Goal: Navigation & Orientation: Find specific page/section

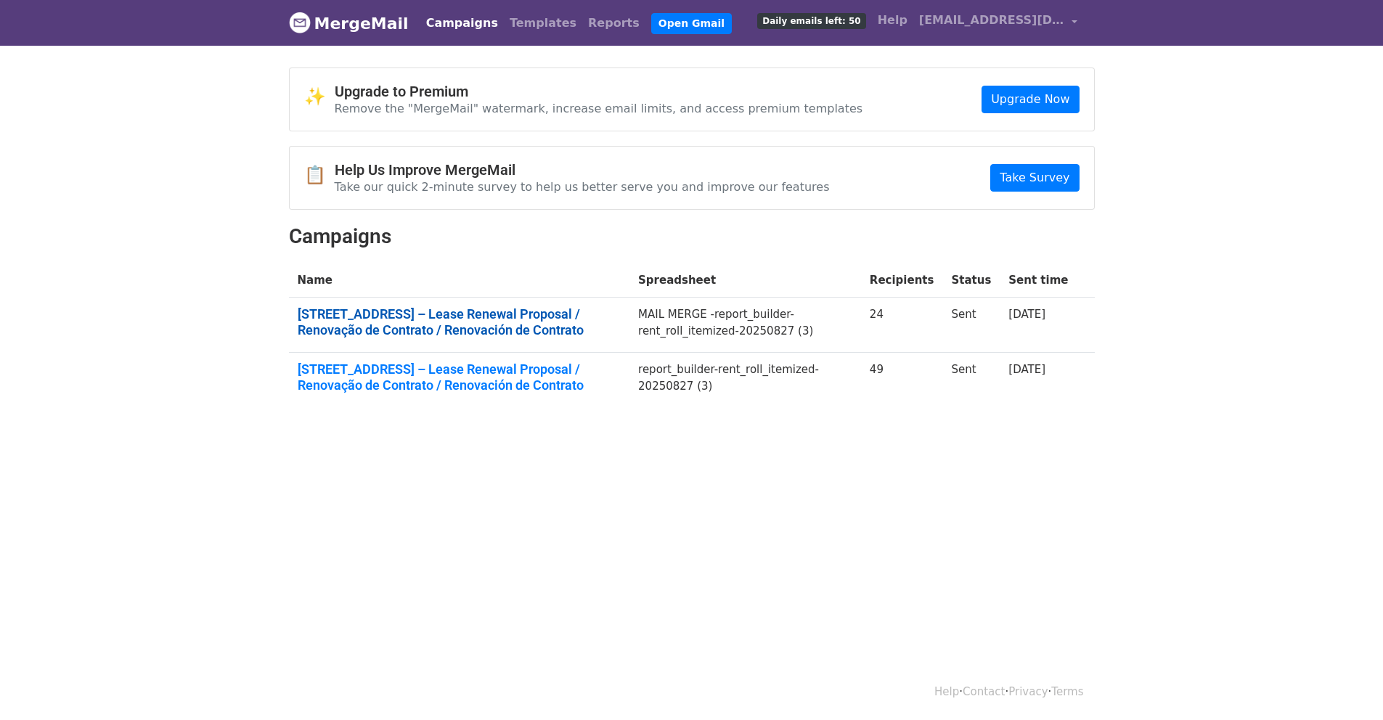
click at [513, 311] on link "325 Ferry St – Lease Renewal Proposal / Renovação de Contrato / Renovación de C…" at bounding box center [460, 321] width 324 height 31
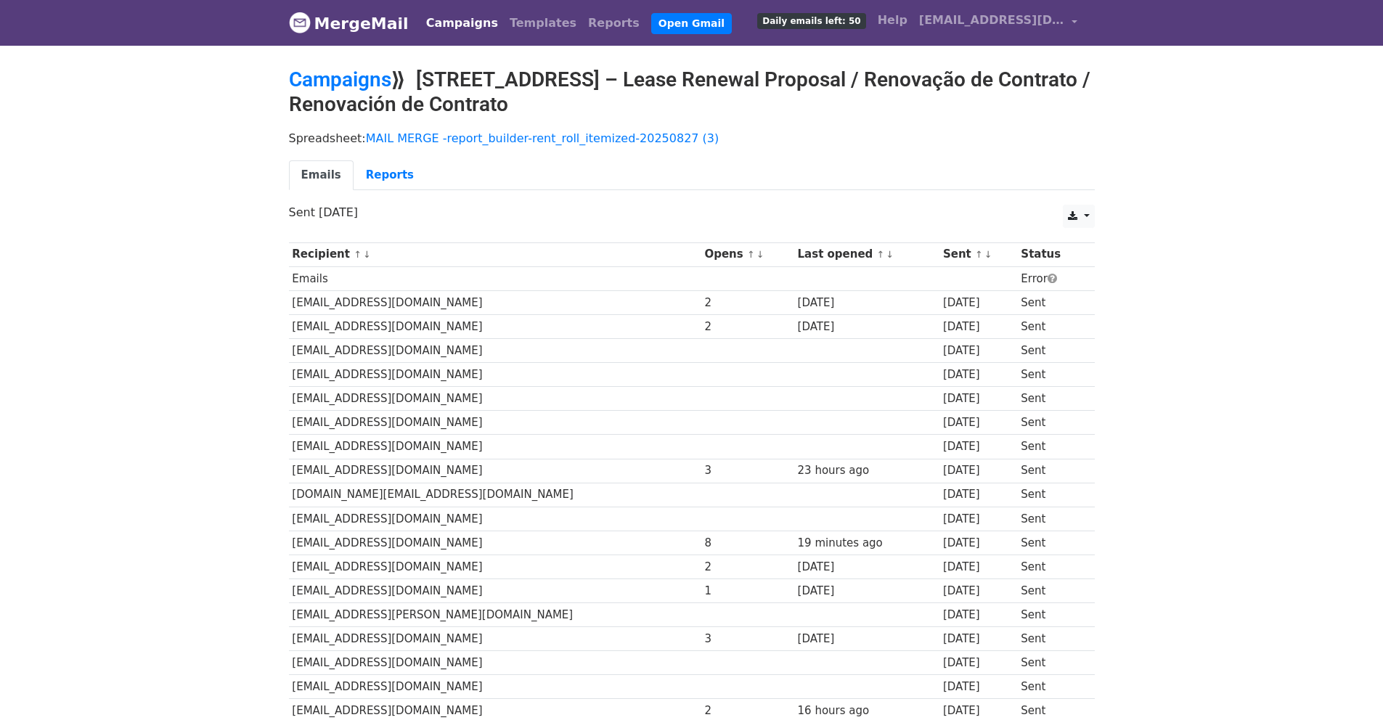
click at [457, 24] on link "Campaigns" at bounding box center [461, 23] width 83 height 29
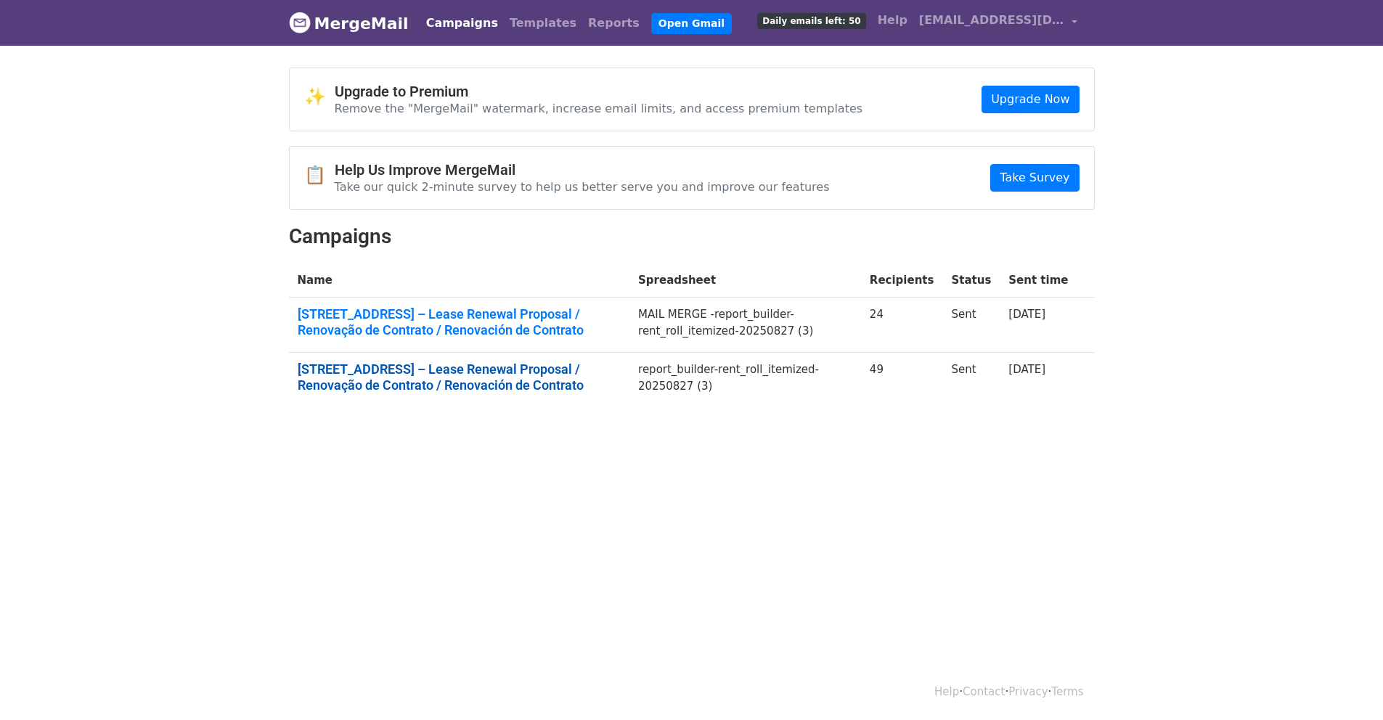
click at [422, 384] on link "325 Ferry St – Lease Renewal Proposal / Renovação de Contrato / Renovación de C…" at bounding box center [460, 376] width 324 height 31
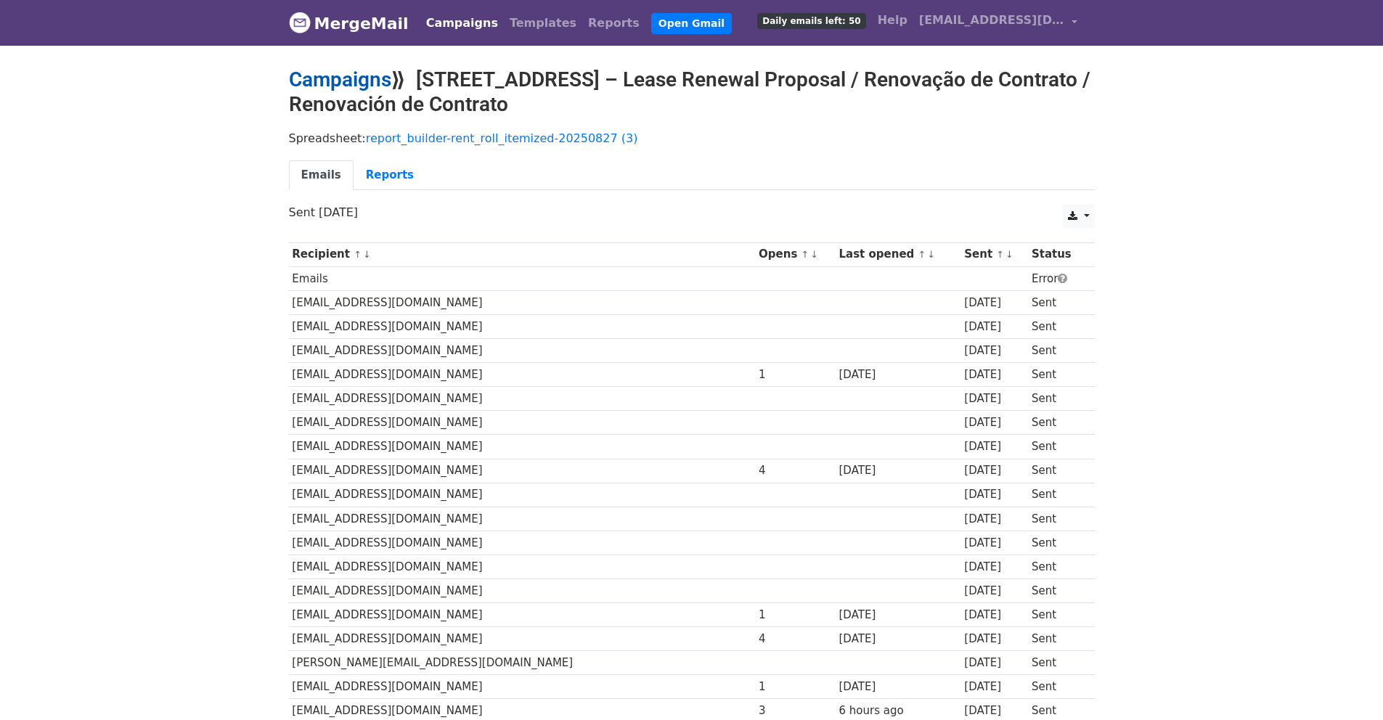
click at [359, 78] on link "Campaigns" at bounding box center [340, 80] width 102 height 24
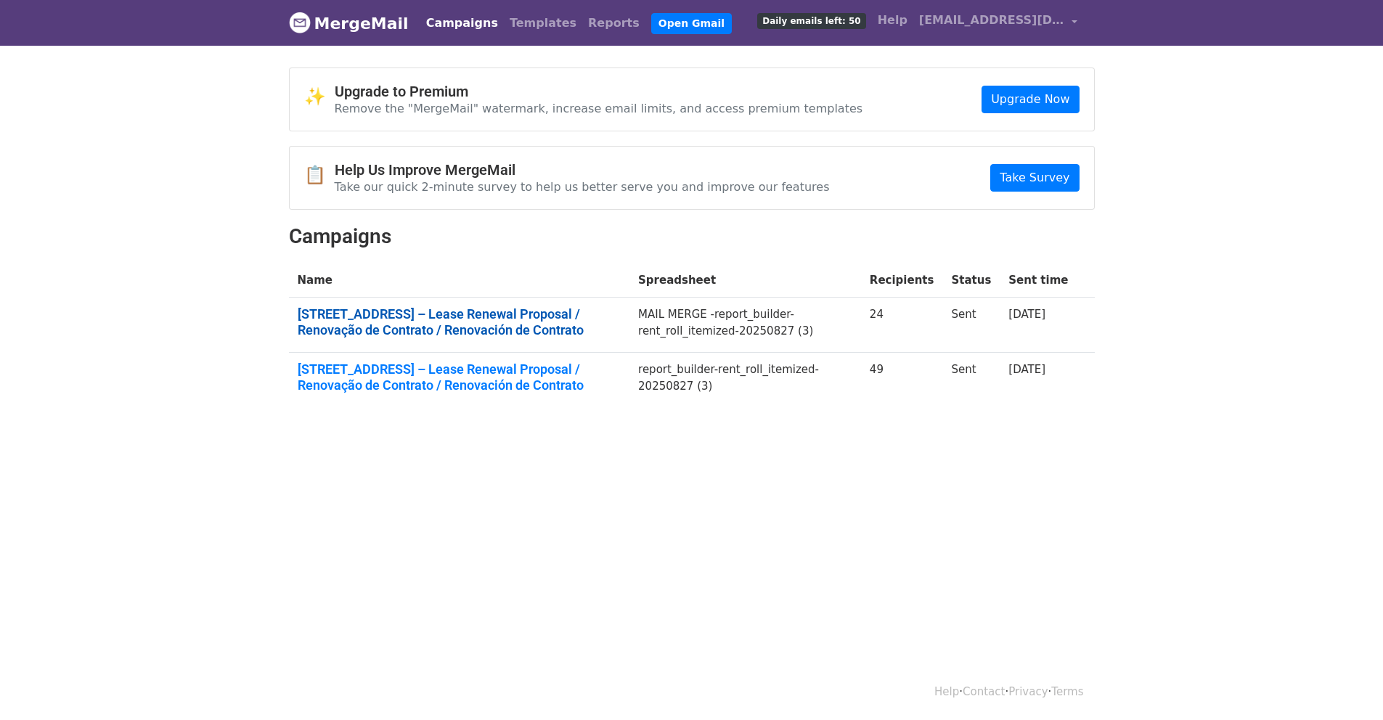
click at [422, 334] on link "325 Ferry St – Lease Renewal Proposal / Renovação de Contrato / Renovación de C…" at bounding box center [460, 321] width 324 height 31
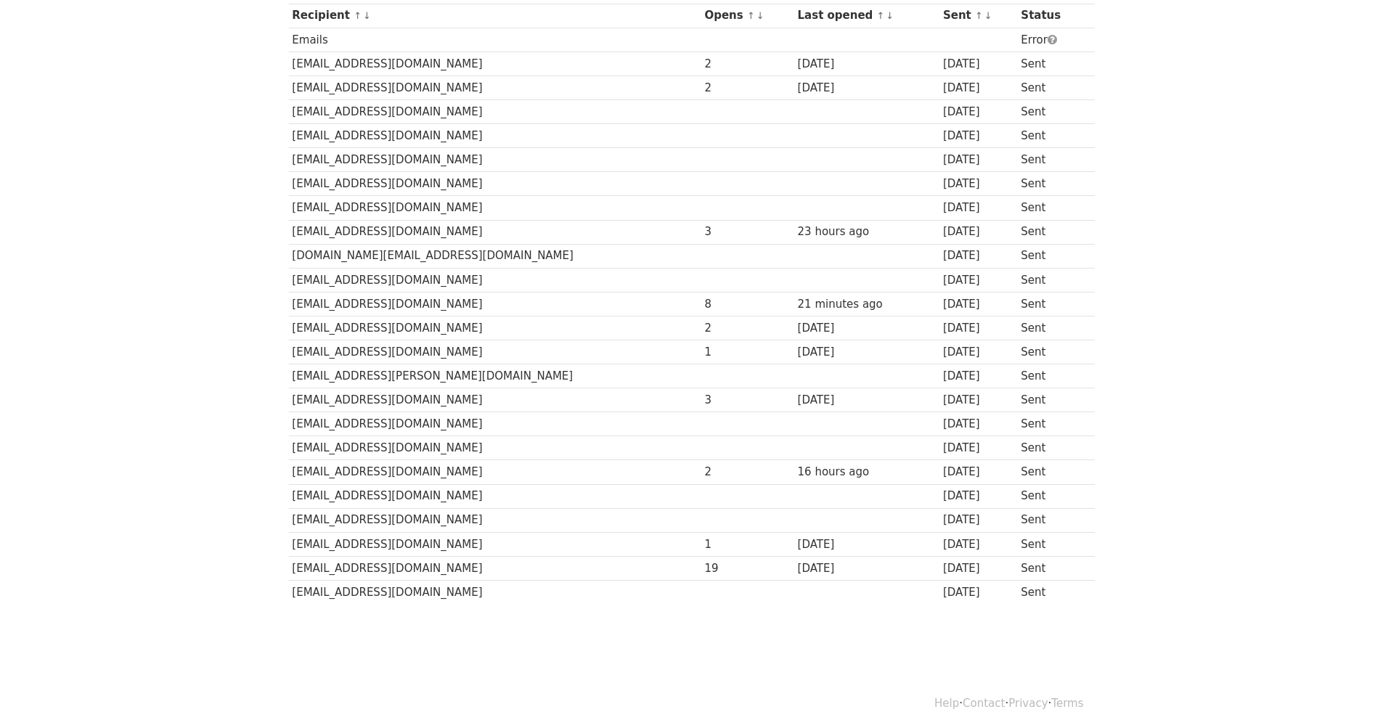
scroll to position [252, 0]
